Goal: Task Accomplishment & Management: Use online tool/utility

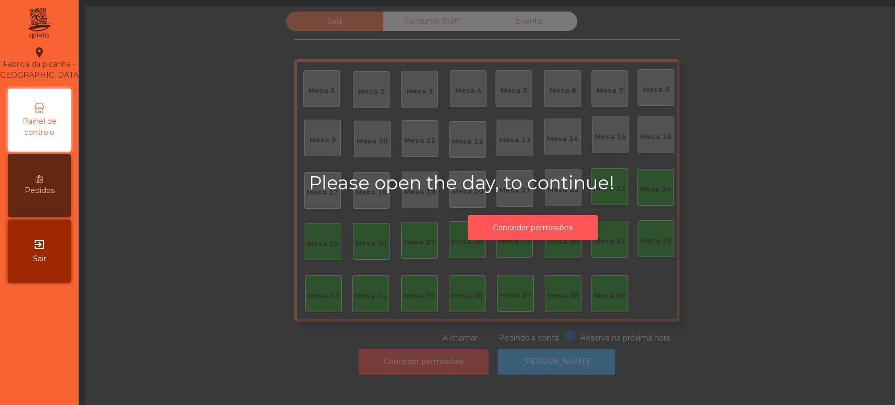
click at [553, 229] on button "Conceder permissões" at bounding box center [533, 228] width 130 height 26
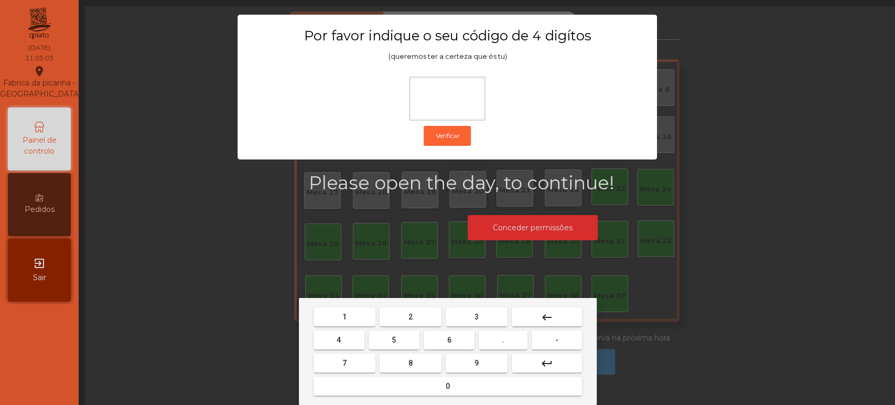
click at [344, 316] on span "1" at bounding box center [344, 316] width 4 height 8
click at [466, 315] on button "3" at bounding box center [477, 316] width 62 height 19
click at [405, 331] on button "5" at bounding box center [394, 339] width 51 height 19
click at [428, 391] on button "0" at bounding box center [447, 385] width 268 height 19
type input "****"
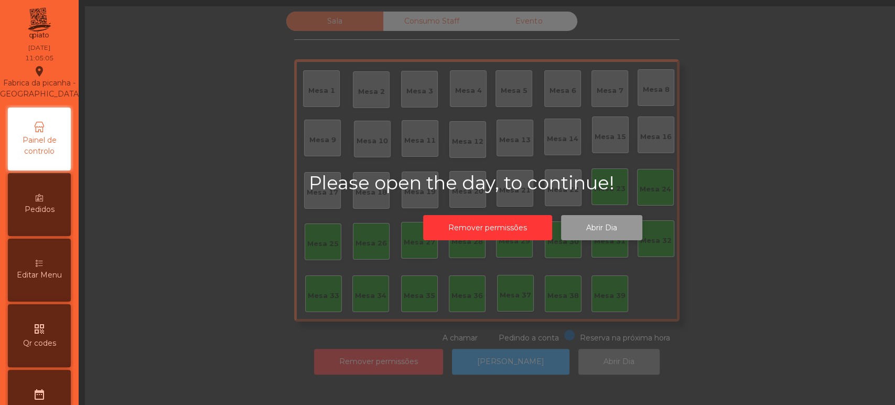
click at [606, 225] on button "Abrir Dia" at bounding box center [601, 228] width 81 height 26
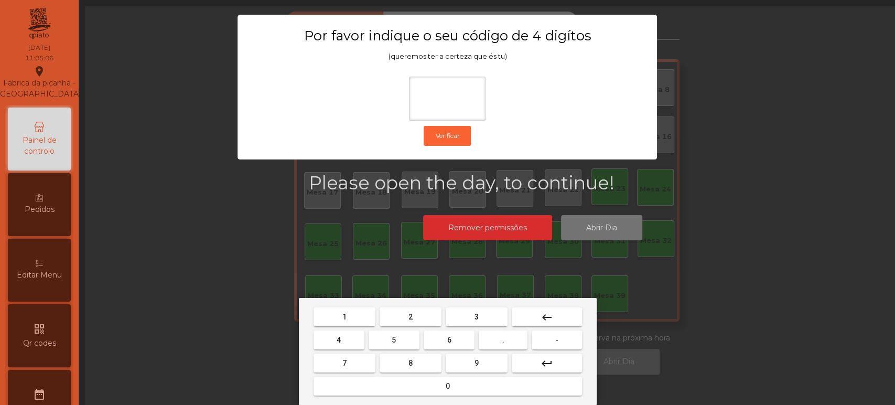
click at [352, 322] on button "1" at bounding box center [344, 316] width 62 height 19
click at [474, 313] on span "3" at bounding box center [476, 316] width 4 height 8
click at [401, 335] on button "5" at bounding box center [394, 339] width 51 height 19
click at [445, 396] on mat-keyboard-key "0" at bounding box center [447, 385] width 273 height 23
click at [470, 389] on button "0" at bounding box center [447, 385] width 268 height 19
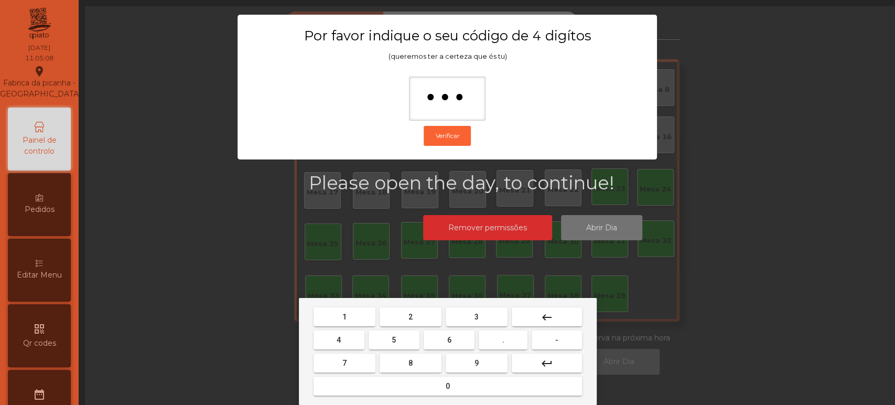
type input "****"
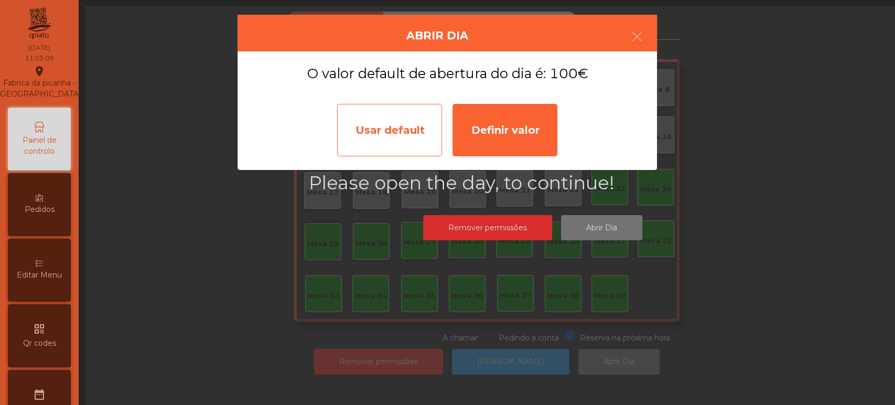
click at [398, 148] on div "Usar default" at bounding box center [389, 130] width 105 height 52
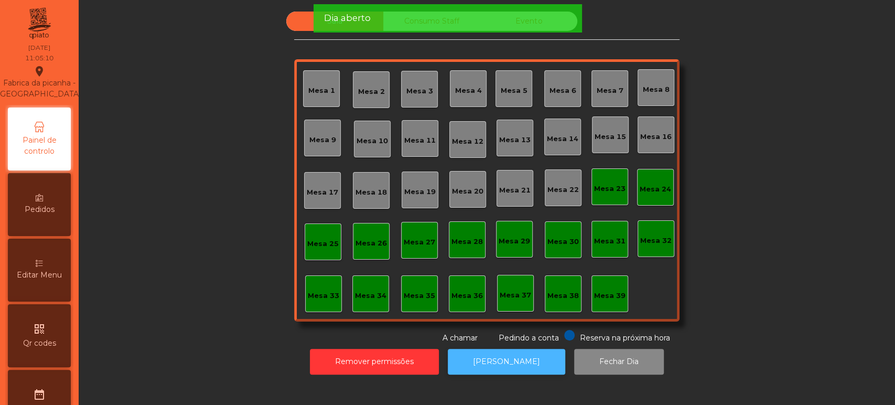
click at [516, 370] on button "[PERSON_NAME]" at bounding box center [506, 362] width 117 height 26
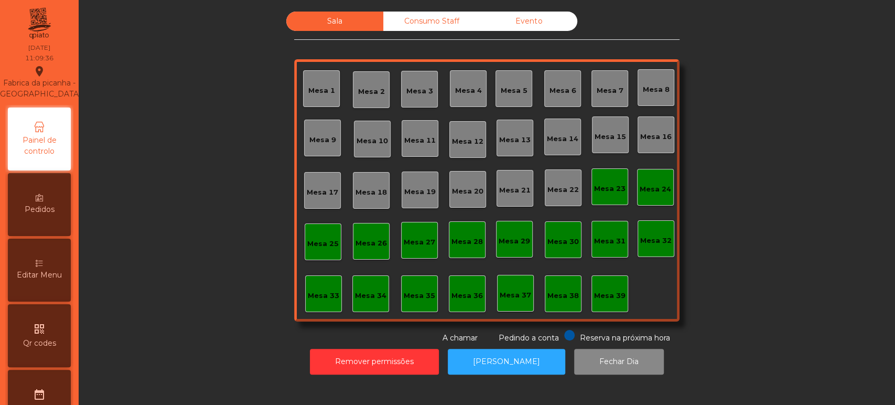
click at [478, 255] on div "Mesa 28" at bounding box center [467, 239] width 37 height 37
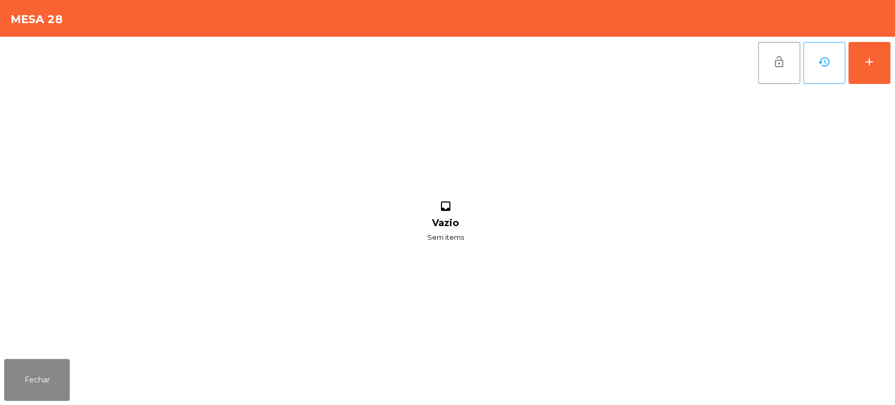
click at [47, 403] on div "Fechar" at bounding box center [447, 379] width 895 height 50
click at [49, 381] on button "Fechar" at bounding box center [37, 380] width 66 height 42
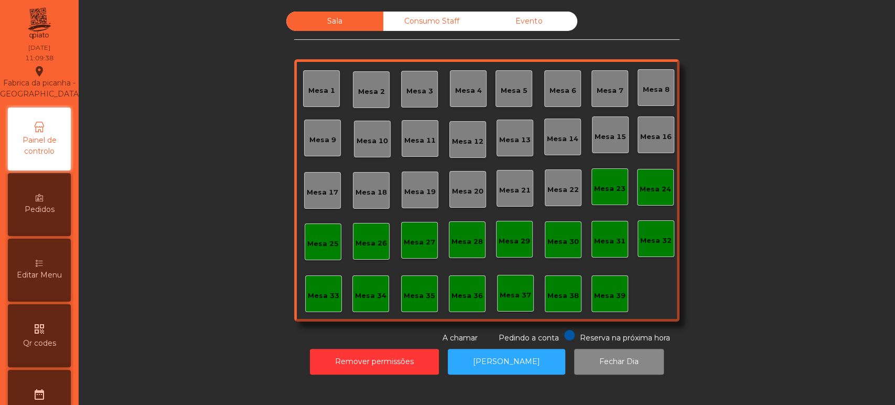
click at [464, 289] on div "Mesa 36" at bounding box center [466, 293] width 31 height 15
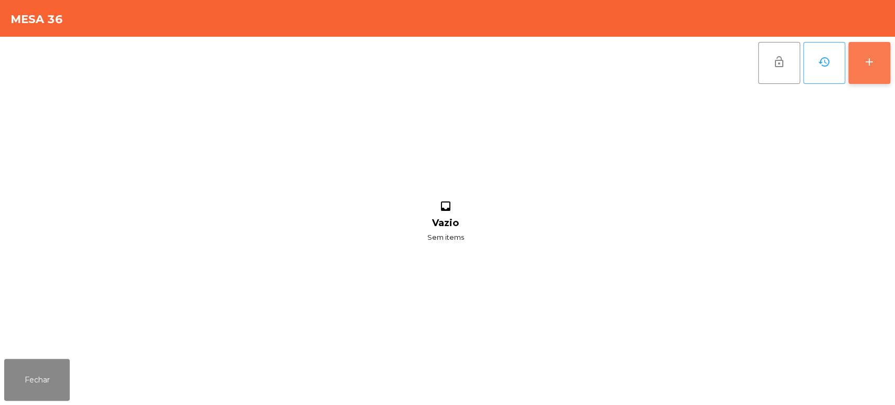
click at [872, 67] on div "add" at bounding box center [869, 62] width 13 height 13
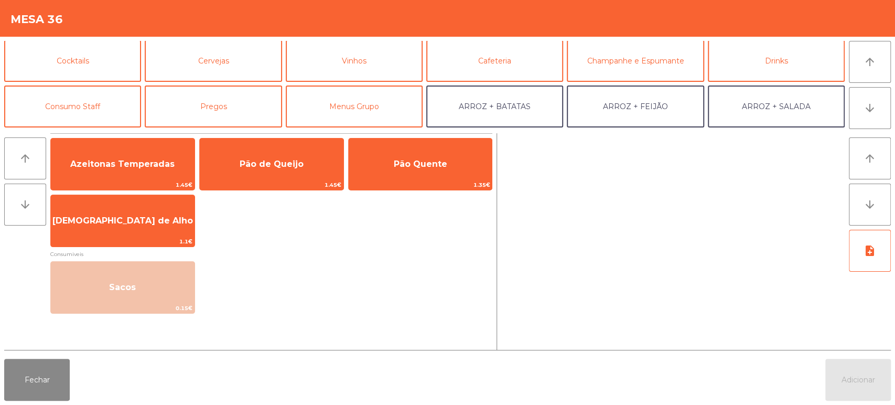
scroll to position [57, 0]
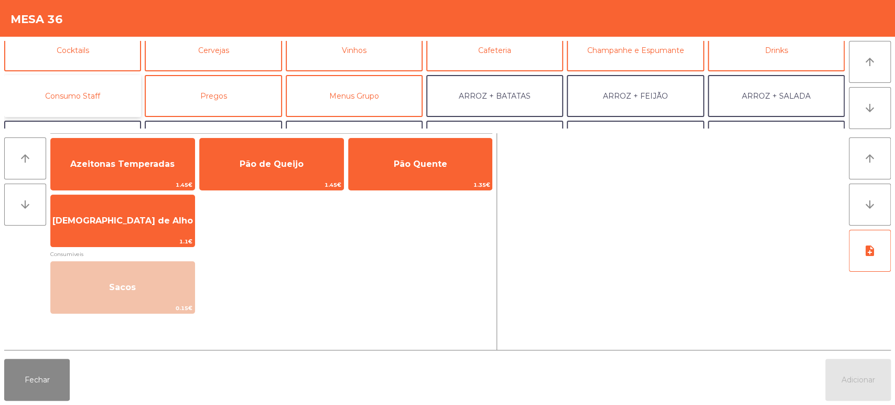
click at [78, 95] on button "Consumo Staff" at bounding box center [72, 96] width 137 height 42
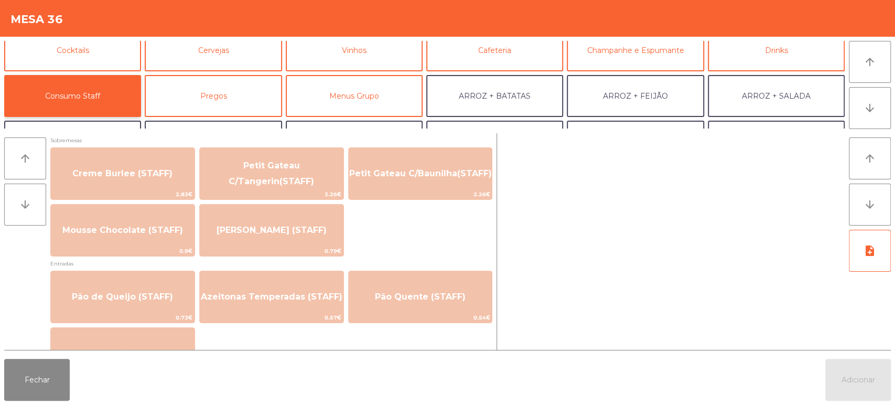
scroll to position [733, 0]
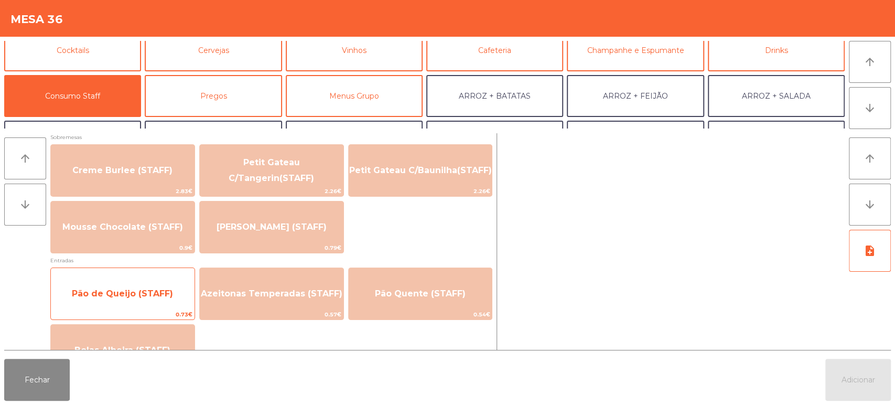
click at [151, 291] on span "Pão de Queijo (STAFF)" at bounding box center [122, 293] width 101 height 10
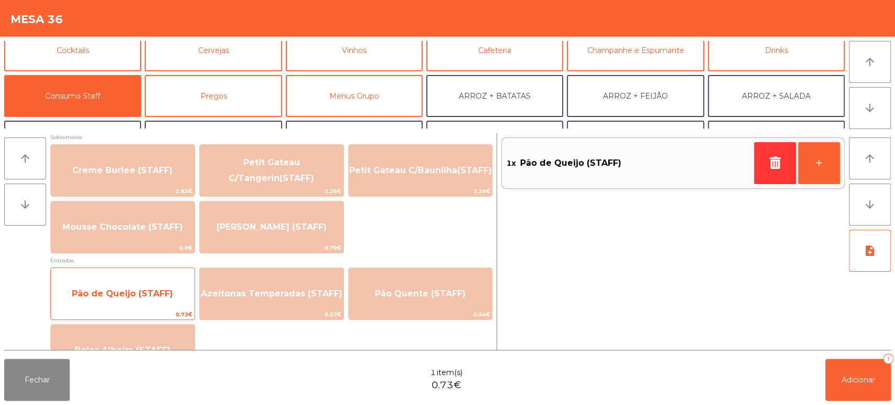
click at [159, 294] on span "Pão de Queijo (STAFF)" at bounding box center [122, 293] width 101 height 10
click at [154, 302] on span "Pão de Queijo (STAFF)" at bounding box center [123, 293] width 144 height 28
click at [151, 300] on span "Pão de Queijo (STAFF)" at bounding box center [123, 293] width 144 height 28
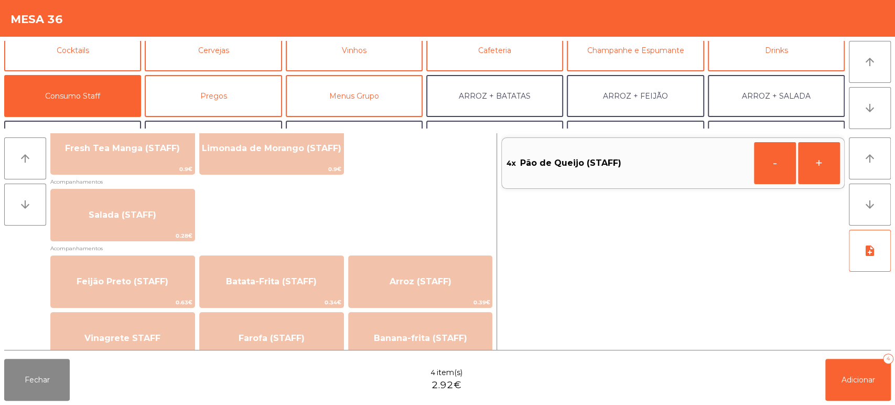
scroll to position [0, 0]
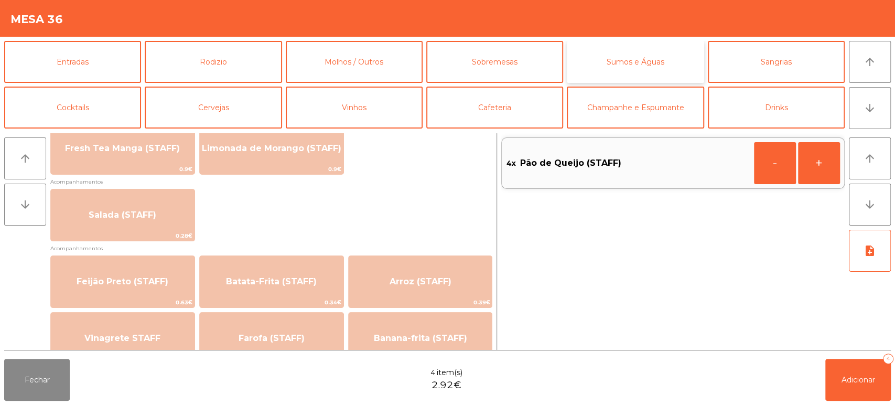
click at [670, 67] on button "Sumos e Águas" at bounding box center [635, 62] width 137 height 42
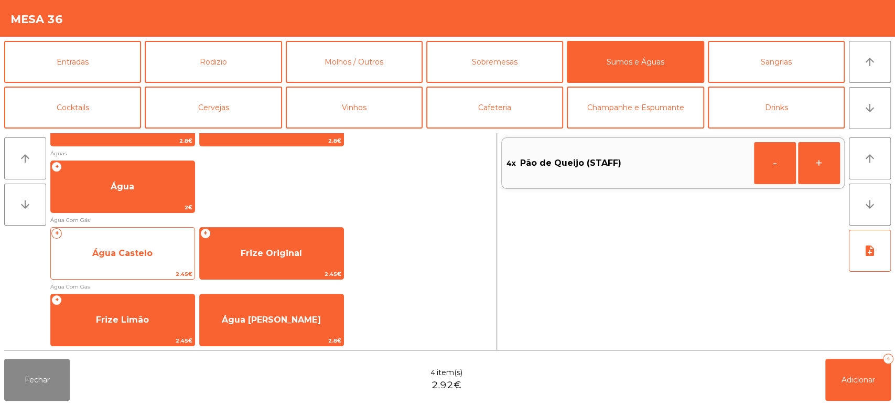
click at [140, 272] on span "2.45€" at bounding box center [123, 274] width 144 height 10
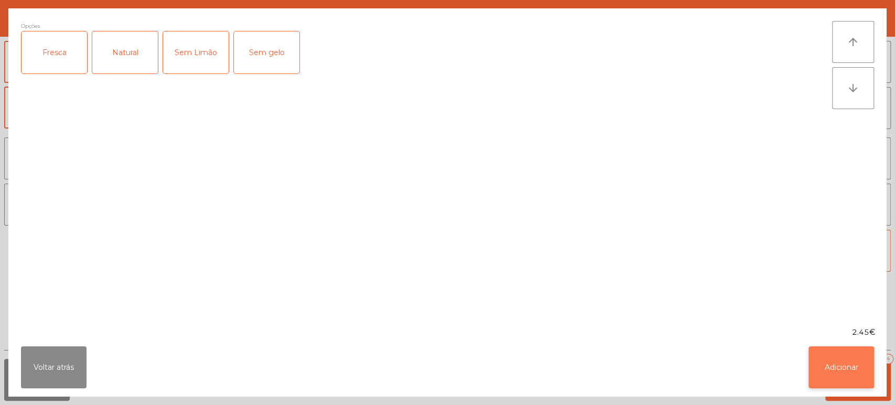
click at [826, 360] on button "Adicionar" at bounding box center [841, 367] width 66 height 42
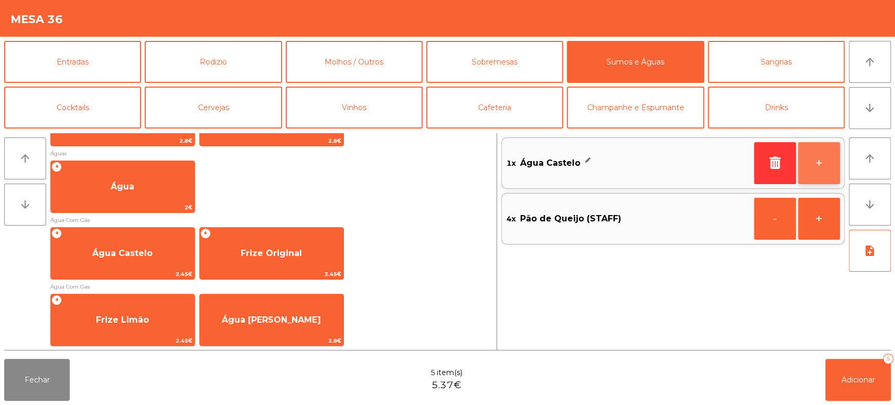
click at [813, 173] on button "+" at bounding box center [819, 163] width 42 height 42
click at [822, 168] on button "+" at bounding box center [819, 163] width 42 height 42
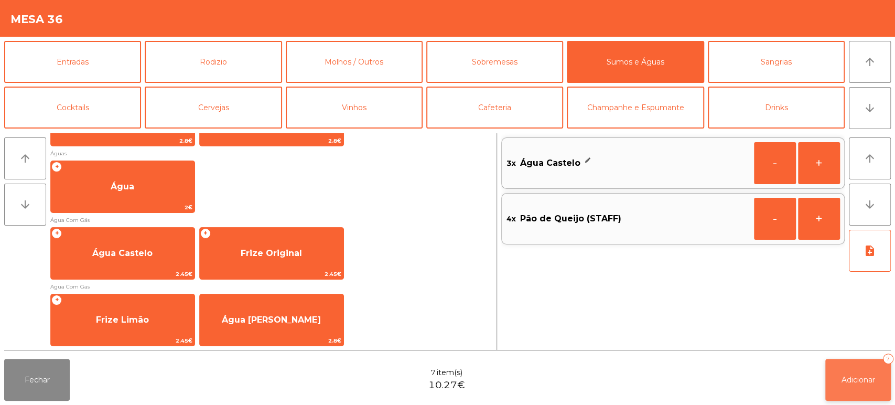
click at [866, 377] on span "Adicionar" at bounding box center [858, 379] width 34 height 9
